Goal: Task Accomplishment & Management: Manage account settings

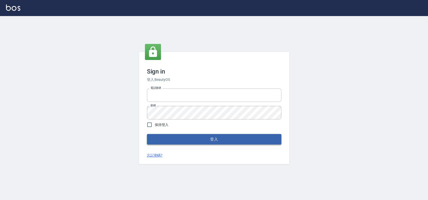
type input "033323173"
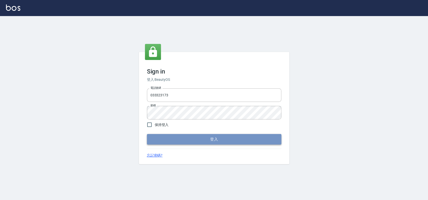
click at [202, 139] on button "登入" at bounding box center [214, 139] width 135 height 11
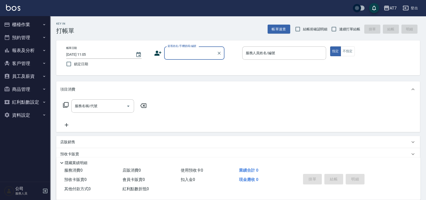
click at [35, 23] on button "櫃檯作業" at bounding box center [25, 24] width 46 height 13
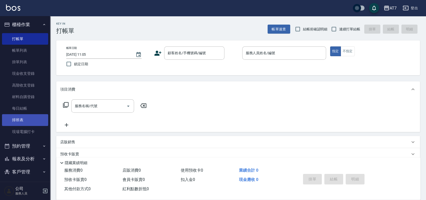
click at [20, 121] on link "排班表" at bounding box center [25, 120] width 46 height 12
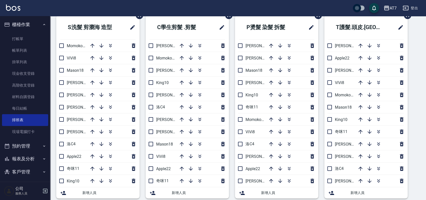
scroll to position [33, 0]
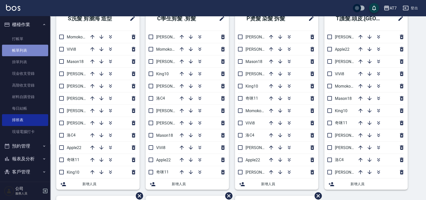
click at [35, 52] on link "帳單列表" at bounding box center [25, 51] width 46 height 12
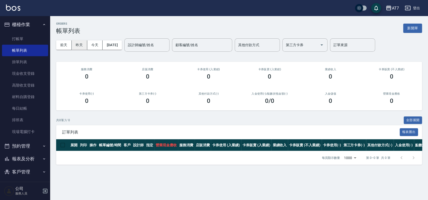
click at [82, 46] on button "昨天" at bounding box center [80, 44] width 16 height 9
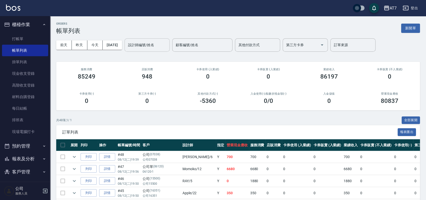
click at [167, 45] on input "設計師編號/姓名" at bounding box center [147, 45] width 41 height 9
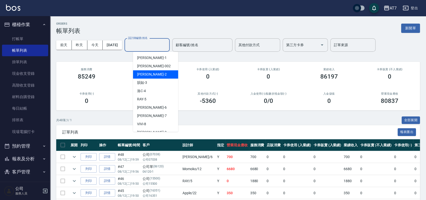
click at [158, 72] on div "伊蕾 -2" at bounding box center [155, 74] width 45 height 8
type input "伊蕾-2"
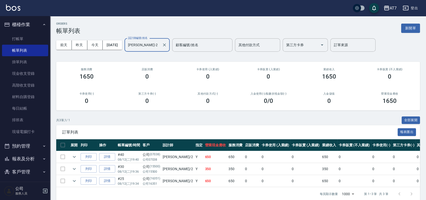
scroll to position [12, 0]
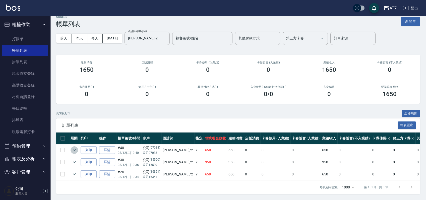
click at [73, 147] on icon "expand row" at bounding box center [74, 150] width 6 height 6
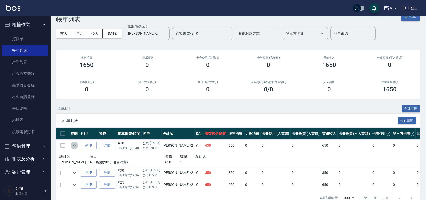
click at [73, 144] on icon "expand row" at bounding box center [74, 145] width 6 height 6
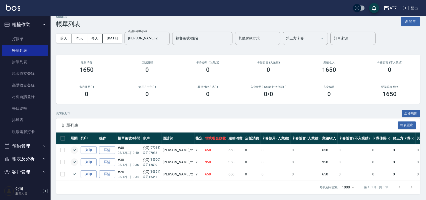
click at [77, 159] on icon "expand row" at bounding box center [74, 162] width 6 height 6
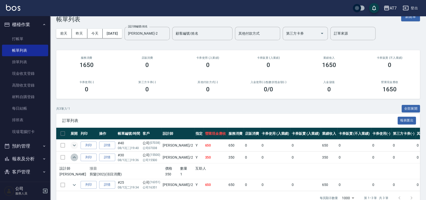
click at [77, 156] on icon "expand row" at bounding box center [74, 157] width 6 height 6
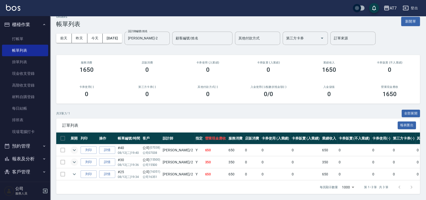
click at [79, 168] on td "列印" at bounding box center [88, 174] width 19 height 12
click at [24, 107] on link "每日結帳" at bounding box center [25, 109] width 46 height 12
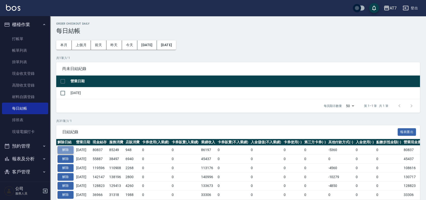
click at [69, 149] on button "解除" at bounding box center [65, 150] width 16 height 8
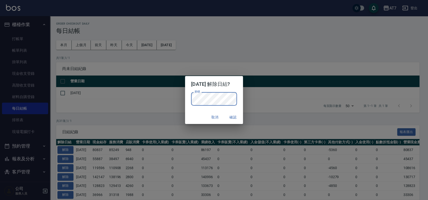
click at [238, 117] on button "確認" at bounding box center [233, 117] width 16 height 9
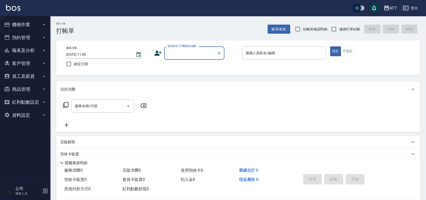
click at [27, 25] on button "櫃檯作業" at bounding box center [25, 24] width 46 height 13
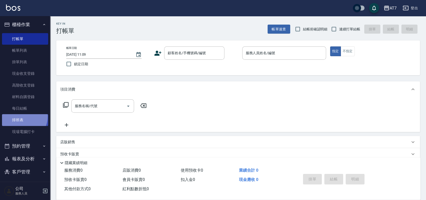
click at [21, 116] on link "排班表" at bounding box center [25, 120] width 46 height 12
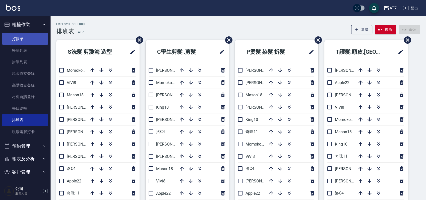
click at [21, 40] on link "打帳單" at bounding box center [25, 39] width 46 height 12
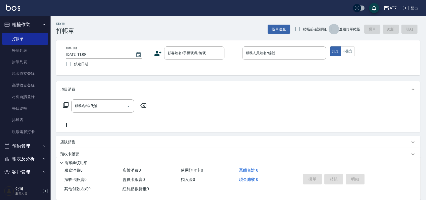
click at [333, 28] on input "連續打單結帳" at bounding box center [334, 29] width 11 height 11
checkbox input "true"
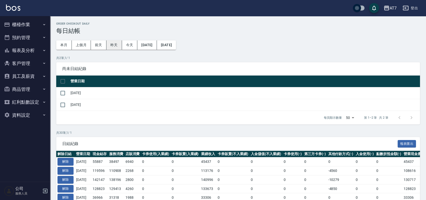
click at [115, 47] on button "昨天" at bounding box center [114, 44] width 16 height 9
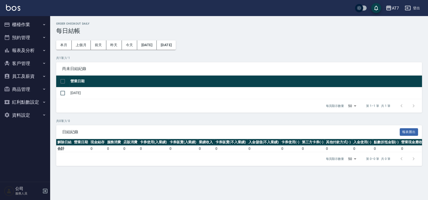
click at [22, 24] on button "櫃檯作業" at bounding box center [25, 24] width 46 height 13
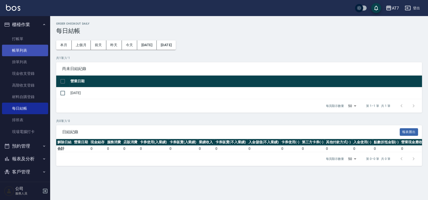
click at [23, 55] on link "帳單列表" at bounding box center [25, 51] width 46 height 12
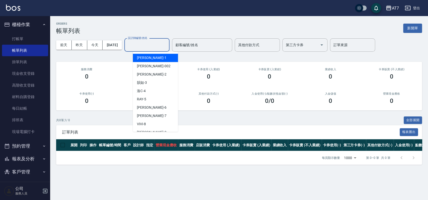
click at [149, 43] on input "設計師編號/姓名" at bounding box center [147, 45] width 41 height 9
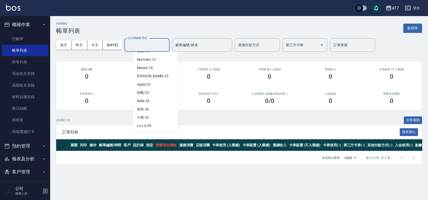
scroll to position [100, 0]
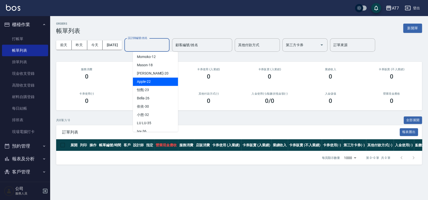
click at [156, 81] on div "Apple -22" at bounding box center [155, 82] width 45 height 8
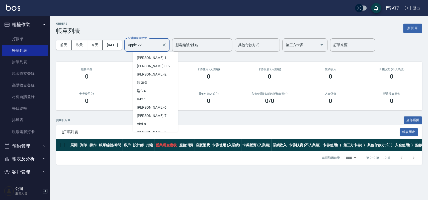
click at [160, 46] on input "Apple-22" at bounding box center [143, 45] width 33 height 9
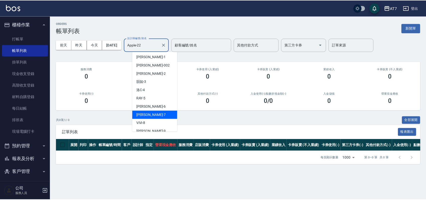
scroll to position [0, 0]
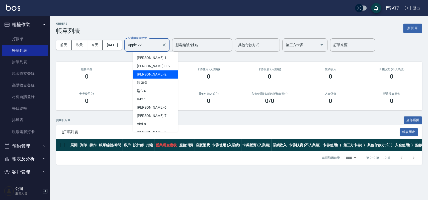
click at [152, 72] on div "伊蕾 -2" at bounding box center [155, 74] width 45 height 8
type input "伊蕾-2"
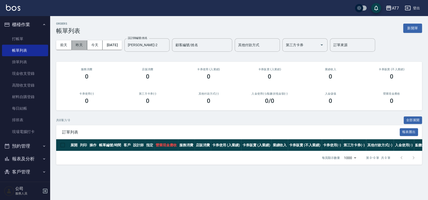
click at [83, 47] on button "昨天" at bounding box center [80, 44] width 16 height 9
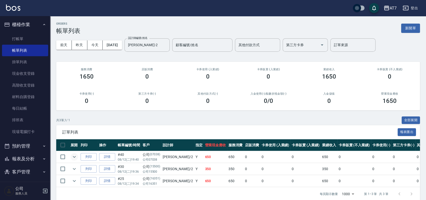
click at [75, 158] on icon "expand row" at bounding box center [74, 157] width 6 height 6
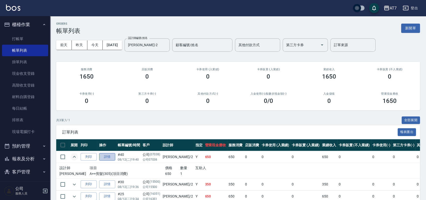
click at [104, 159] on link "詳情" at bounding box center [107, 157] width 16 height 8
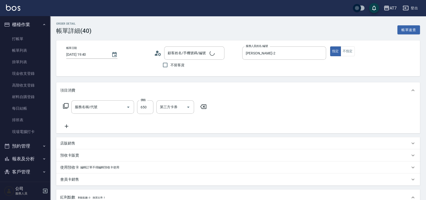
type input "2025/08/12 19:40"
type input "伊蕾-2"
type input "60"
type input "A++剪髮(305)"
type input "公司/公司07038/07038"
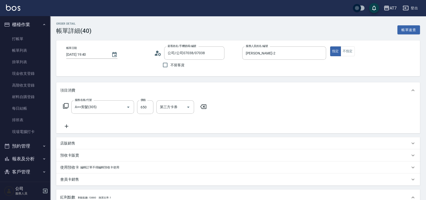
click at [68, 127] on icon at bounding box center [66, 126] width 13 height 6
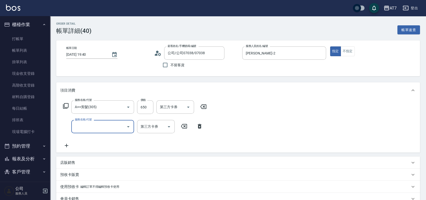
click at [87, 125] on input "服務名稱/代號" at bounding box center [99, 126] width 51 height 9
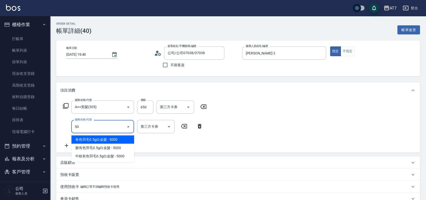
type input "501"
type input "90"
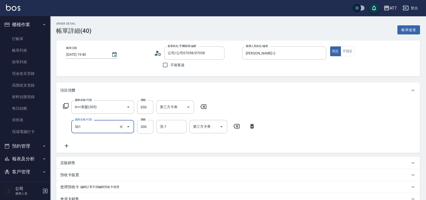
type input "洗髮(互助)(501)"
type input "2"
type input "60"
type input "250"
type input "90"
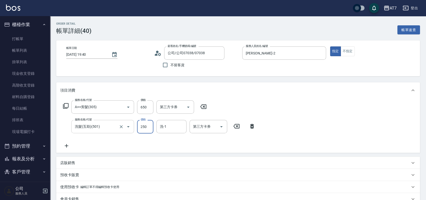
type input "250"
type input "小慈-32"
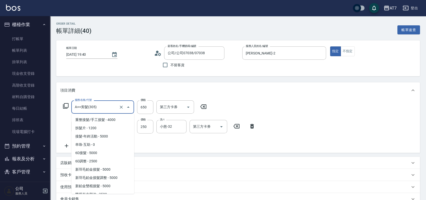
click at [98, 108] on input "A++剪髮(305)" at bounding box center [96, 107] width 44 height 9
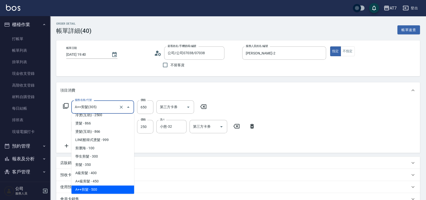
type input "20"
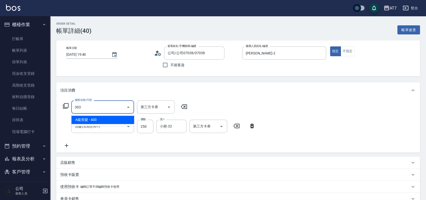
type input "303"
type input "60"
type input "A級剪髮(303)"
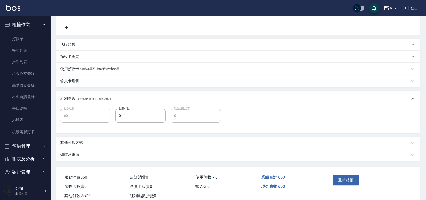
scroll to position [132, 0]
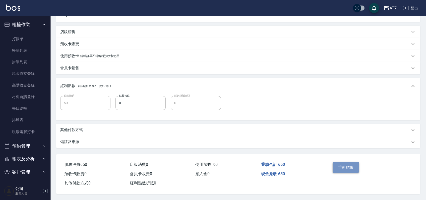
click at [346, 162] on button "重新結帳" at bounding box center [346, 167] width 27 height 11
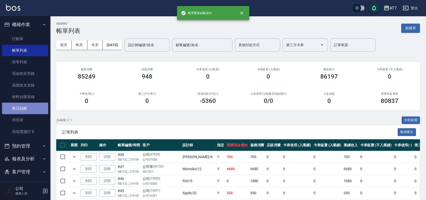
click at [33, 109] on link "每日結帳" at bounding box center [25, 109] width 46 height 12
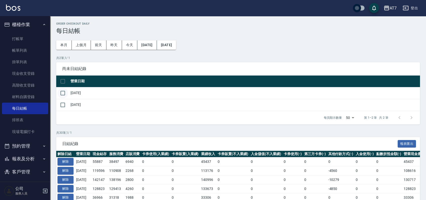
click at [63, 93] on input "checkbox" at bounding box center [62, 93] width 11 height 11
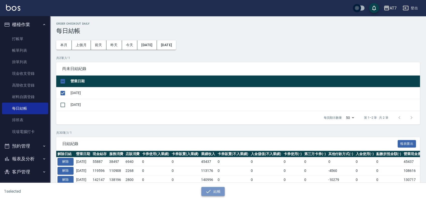
click at [221, 192] on button "結帳" at bounding box center [212, 191] width 23 height 9
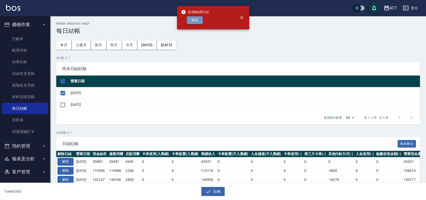
click at [196, 19] on button "確定" at bounding box center [195, 20] width 16 height 8
checkbox input "false"
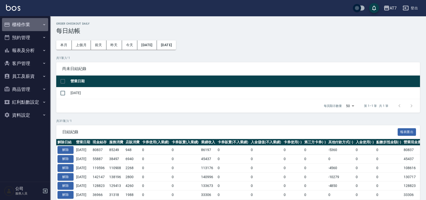
click at [30, 23] on button "櫃檯作業" at bounding box center [25, 24] width 46 height 13
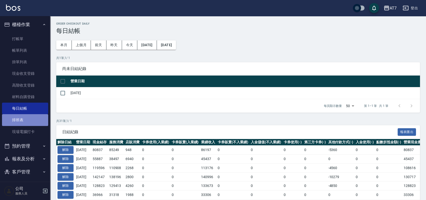
click at [31, 124] on link "排班表" at bounding box center [25, 120] width 46 height 12
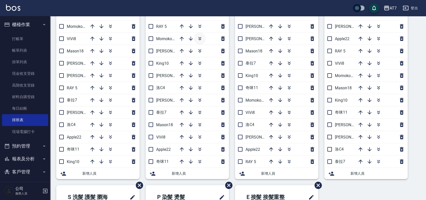
scroll to position [33, 0]
